Goal: Transaction & Acquisition: Purchase product/service

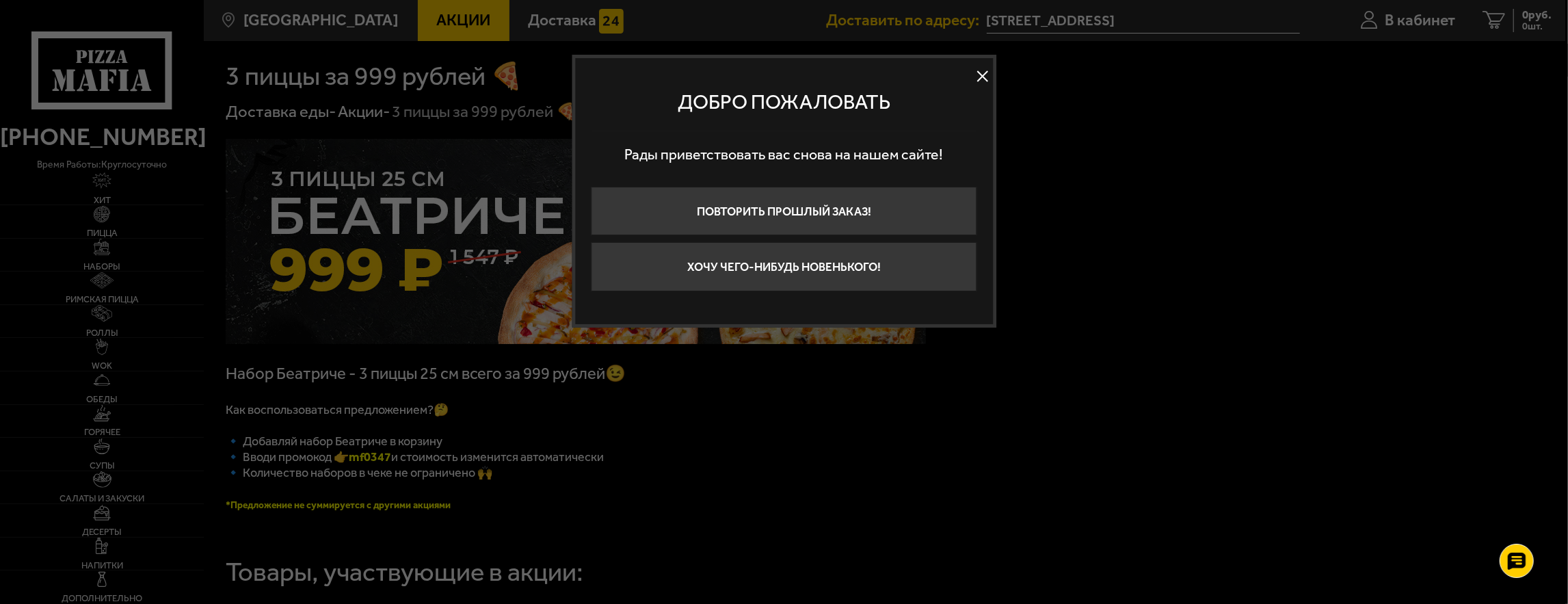
click at [980, 77] on button at bounding box center [982, 76] width 21 height 21
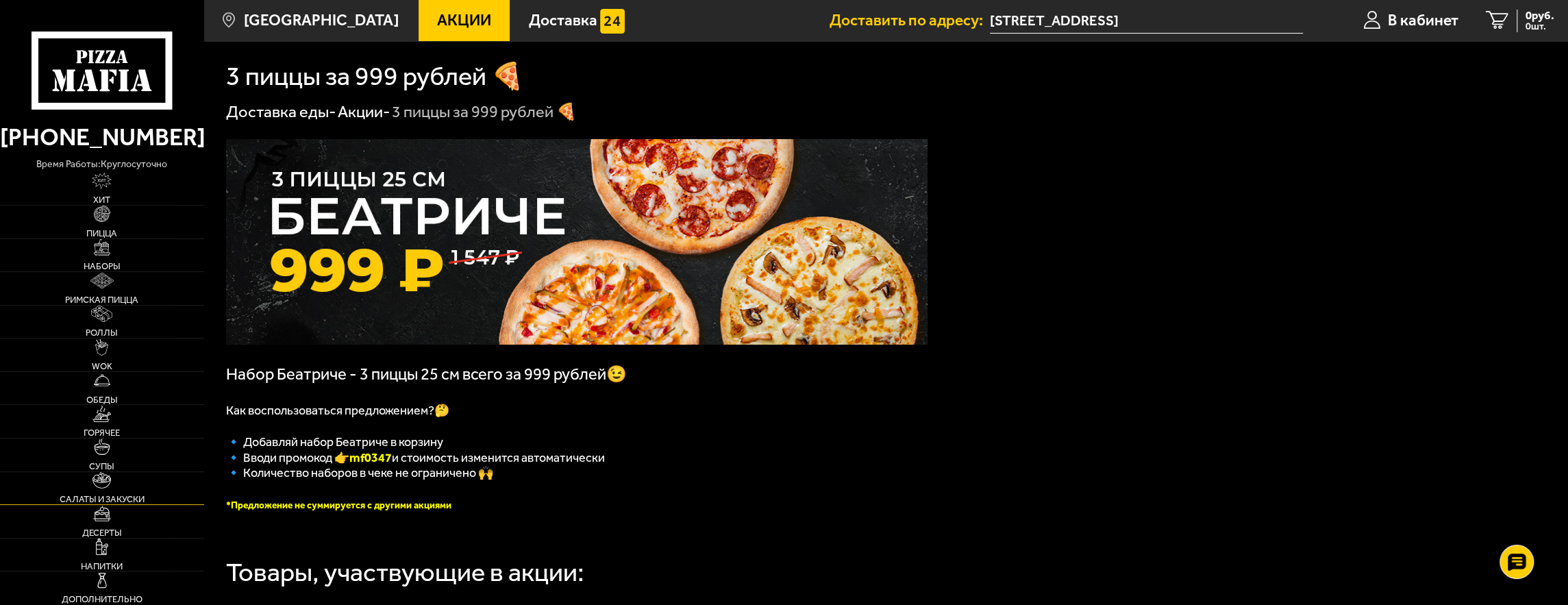
click at [108, 493] on link "Салаты и закуски" at bounding box center [102, 488] width 204 height 33
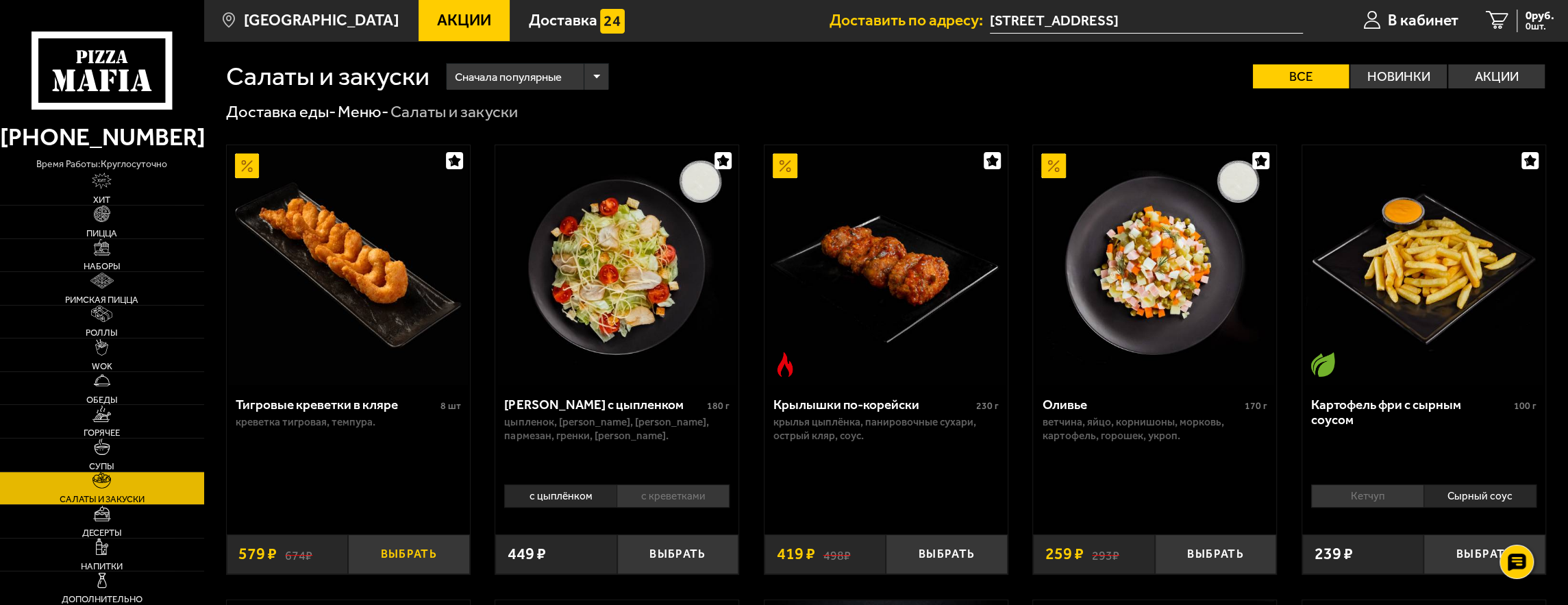
click at [413, 551] on button "Выбрать" at bounding box center [408, 554] width 121 height 39
click at [105, 529] on span "Десерты" at bounding box center [102, 533] width 39 height 9
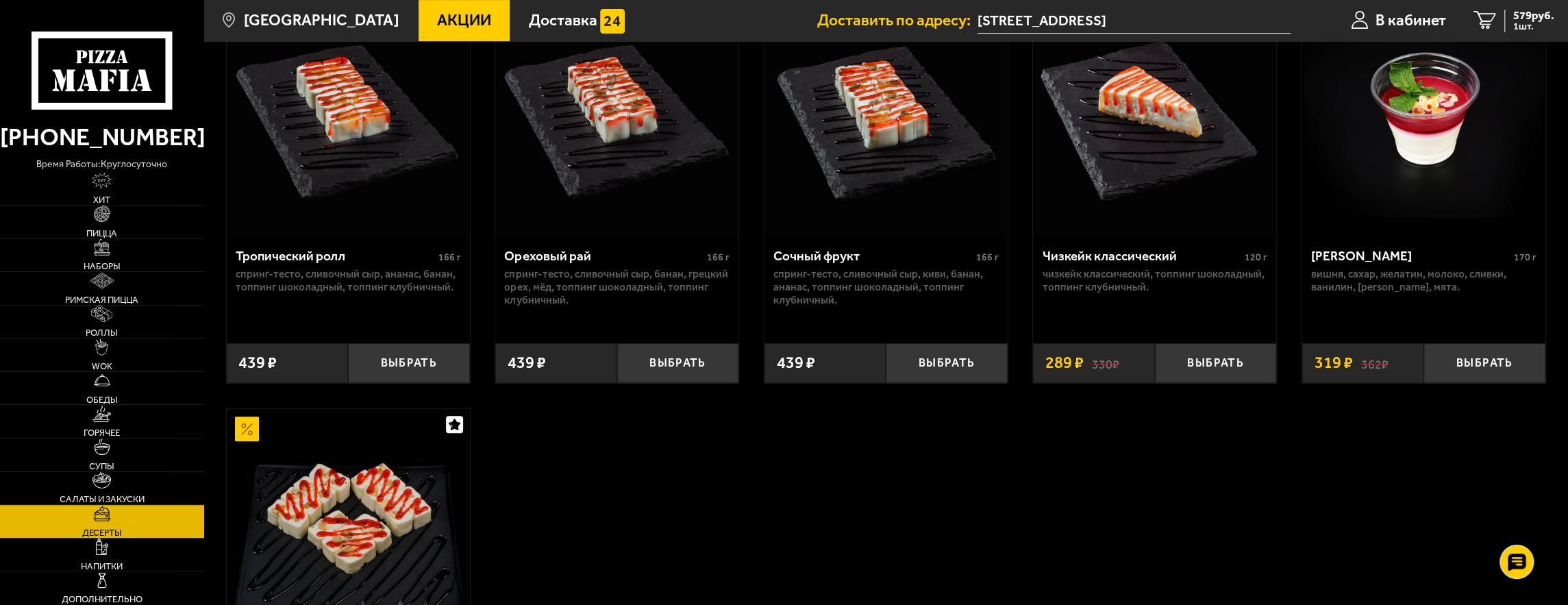
scroll to position [593, 0]
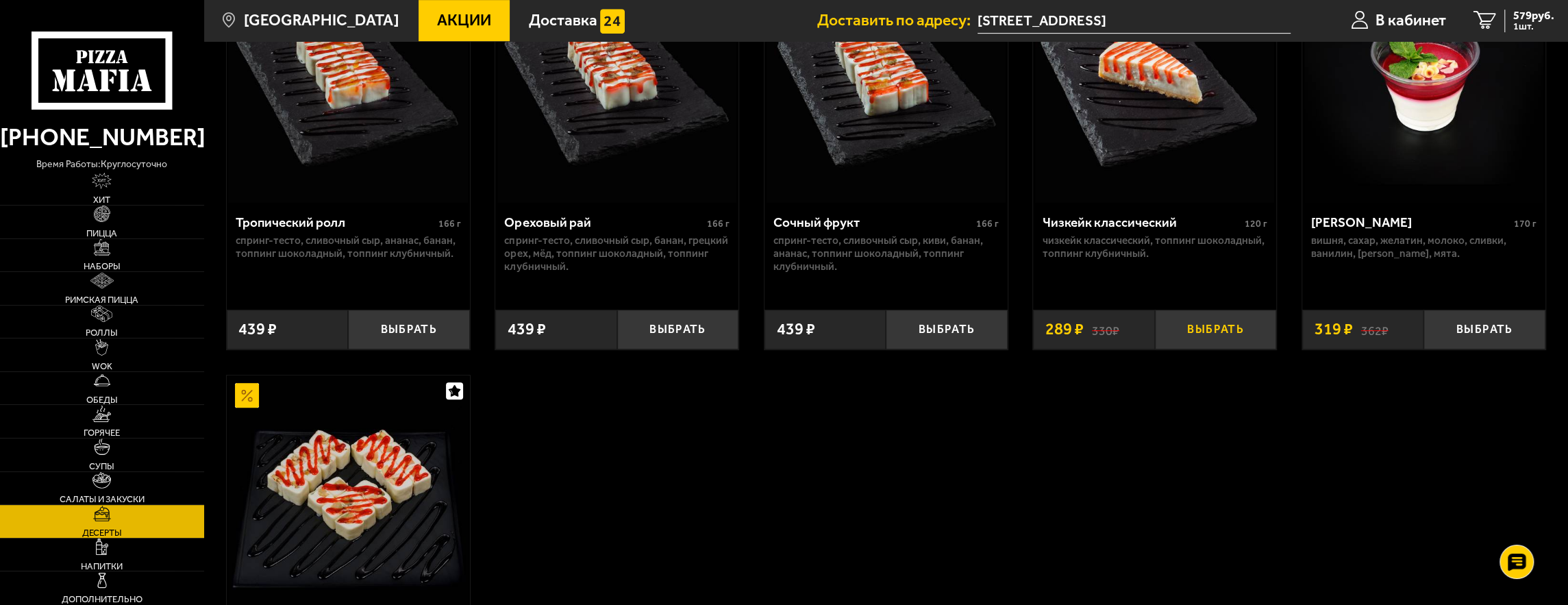
click at [1188, 331] on button "Выбрать" at bounding box center [1215, 330] width 121 height 39
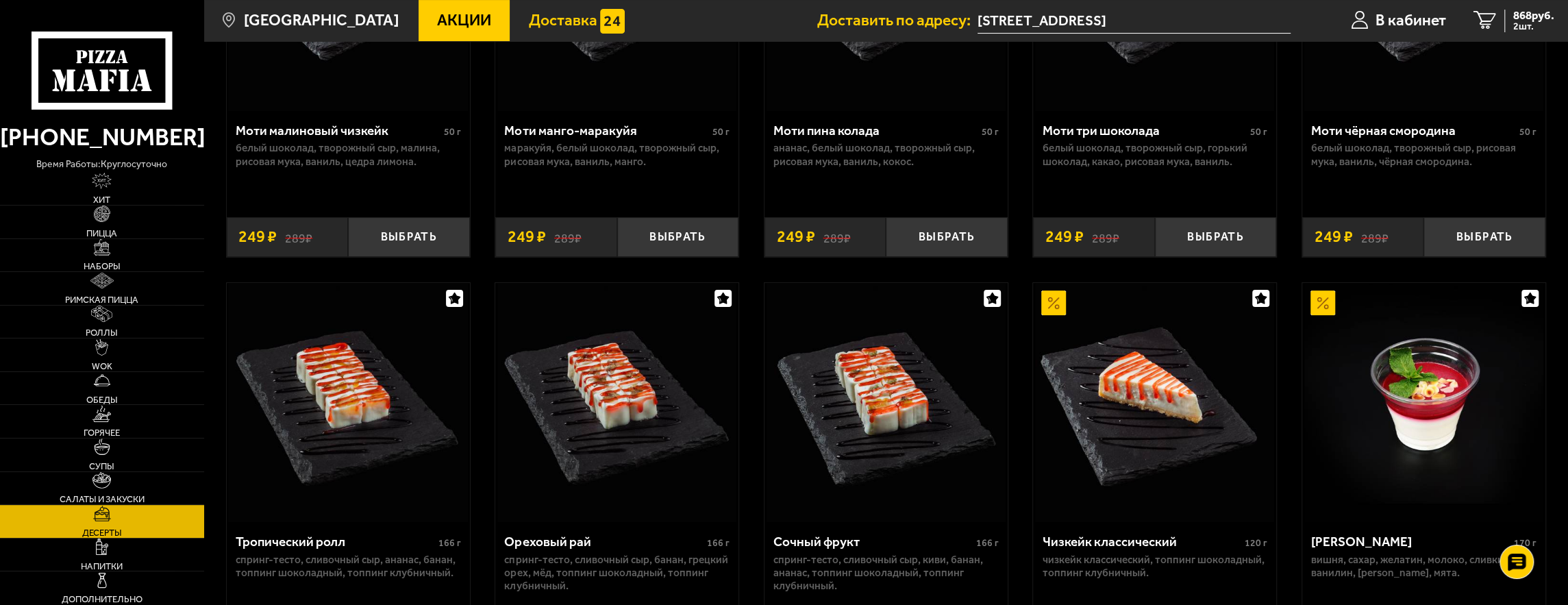
scroll to position [274, 0]
click at [1521, 17] on span "868 руб." at bounding box center [1534, 15] width 41 height 12
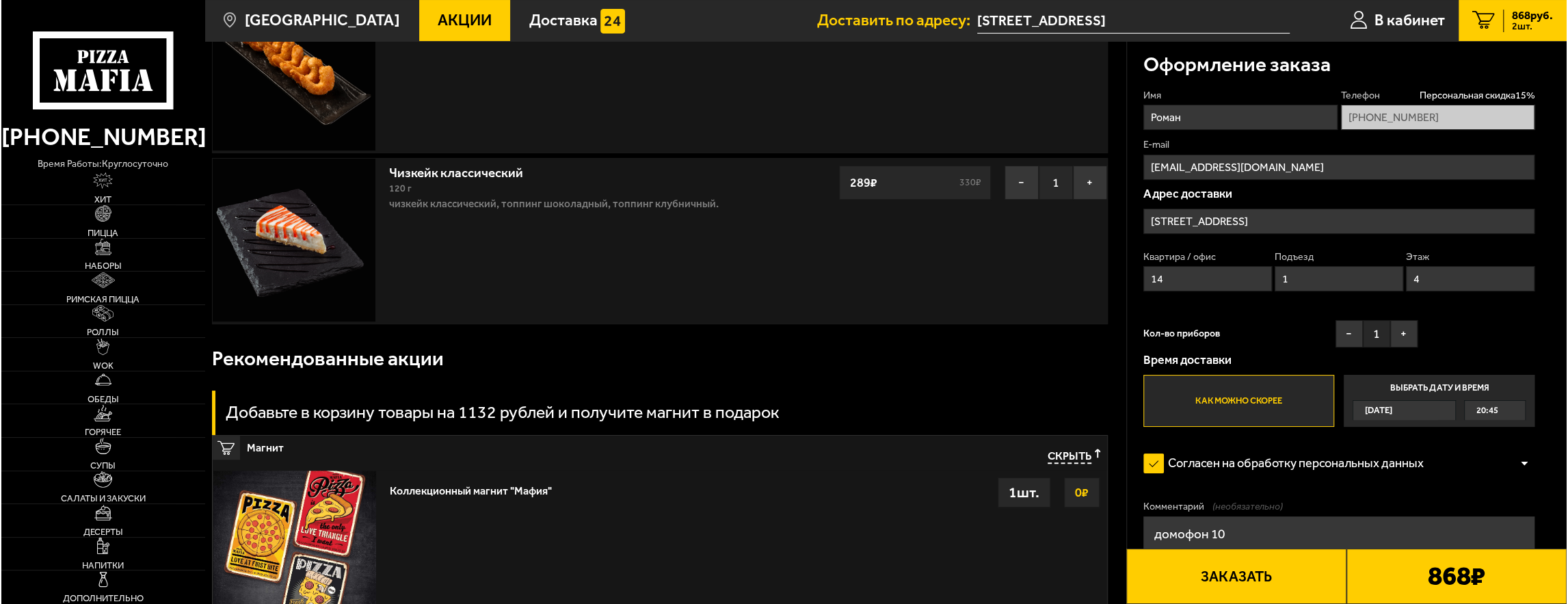
scroll to position [137, 0]
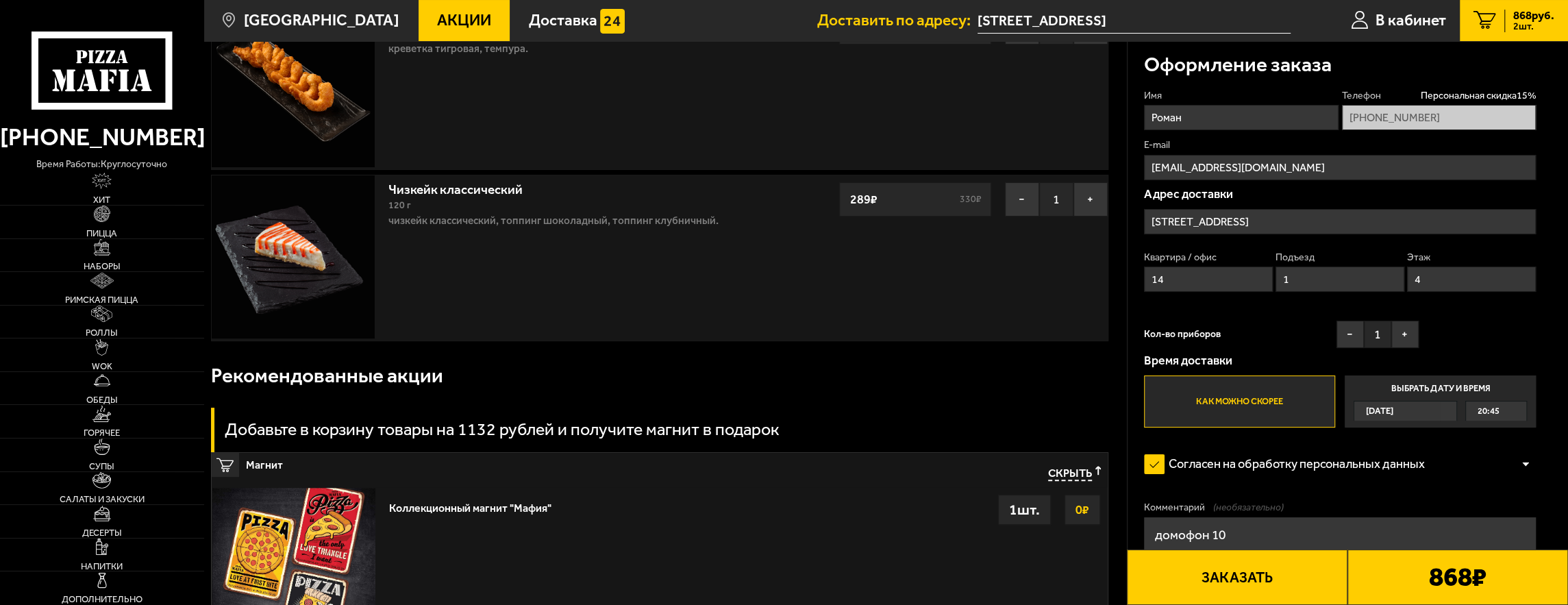
click at [1266, 588] on button "Заказать" at bounding box center [1237, 577] width 220 height 56
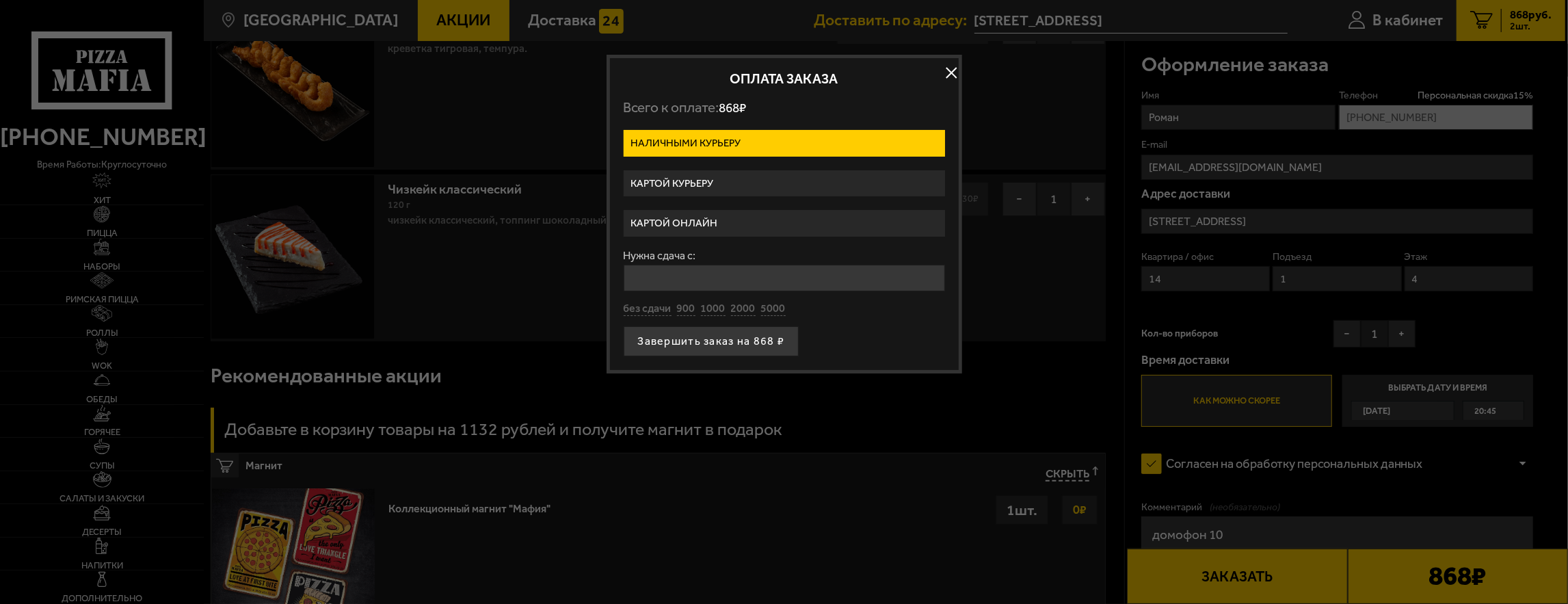
click at [682, 219] on label "Картой онлайн" at bounding box center [784, 223] width 321 height 27
click at [0, 0] on input "Картой онлайн" at bounding box center [0, 0] width 0 height 0
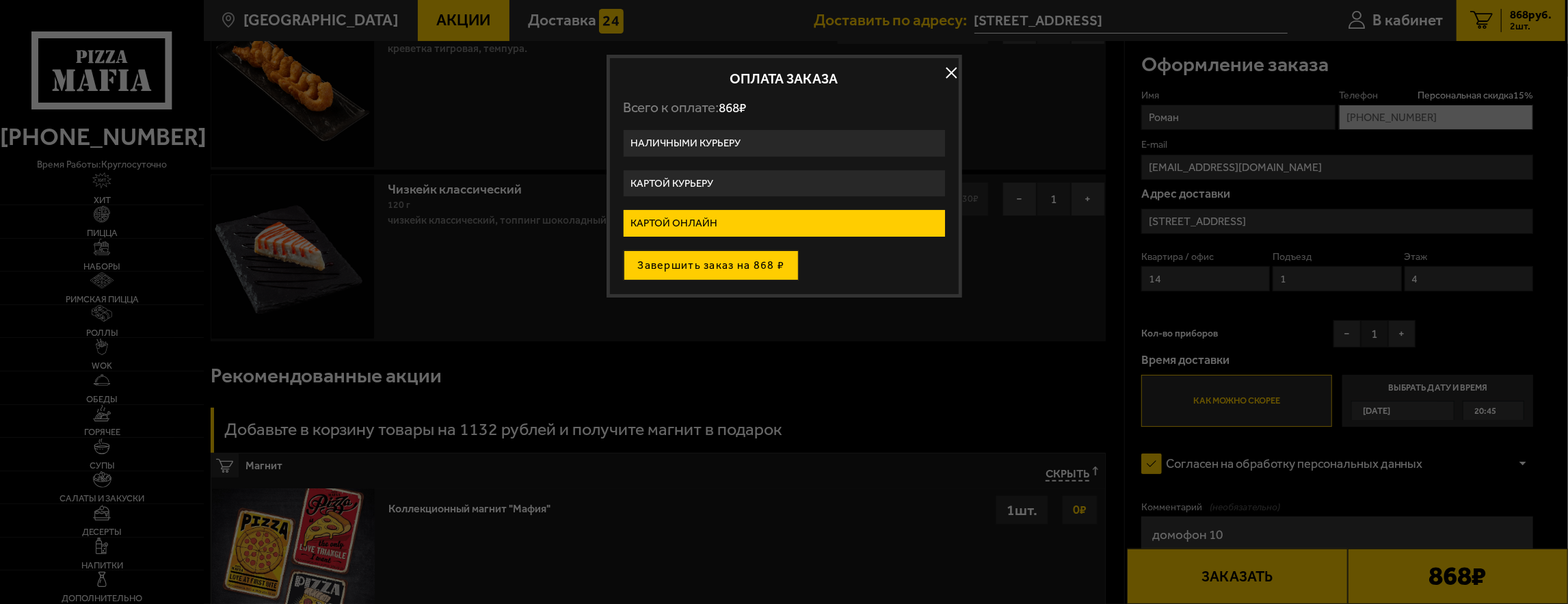
click at [683, 266] on button "Завершить заказ на 868 ₽" at bounding box center [711, 265] width 176 height 30
